Goal: Task Accomplishment & Management: Use online tool/utility

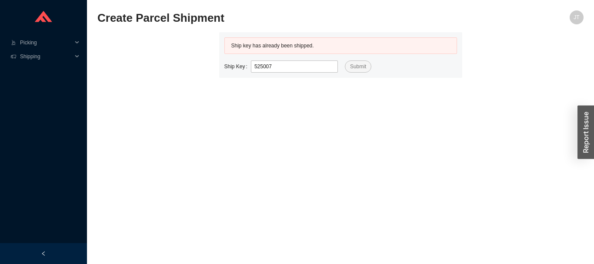
type input "525007"
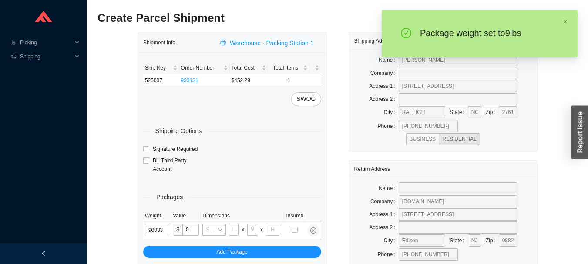
type input "9"
type input "24"
type input "14"
type input "4"
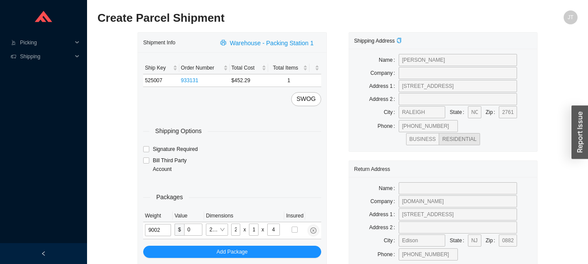
type input "9"
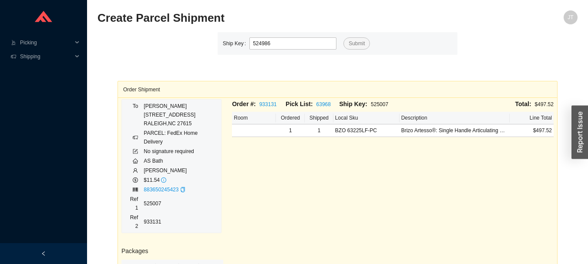
type input "524986"
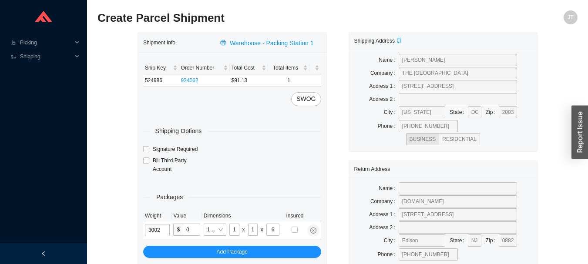
type input "3"
